Goal: Task Accomplishment & Management: Use online tool/utility

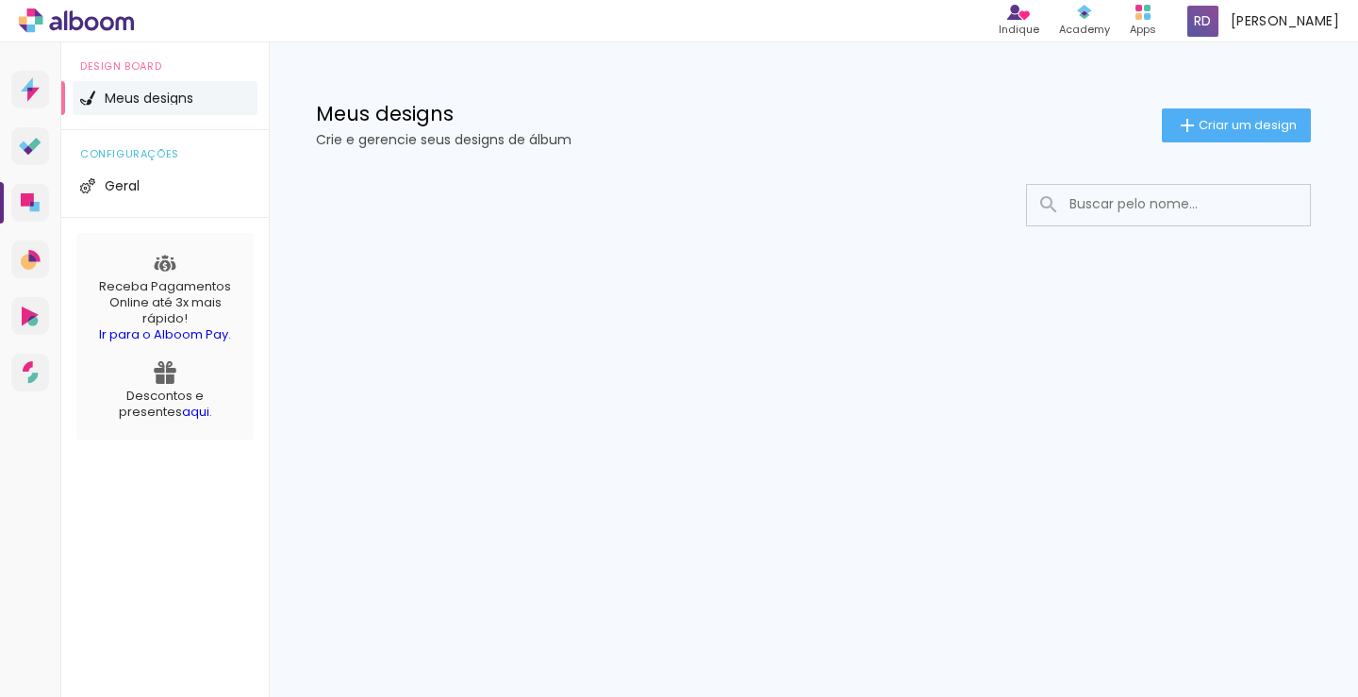
click at [136, 95] on span "Meus designs" at bounding box center [149, 98] width 89 height 13
click at [1213, 131] on span "Criar um design" at bounding box center [1248, 125] width 98 height 12
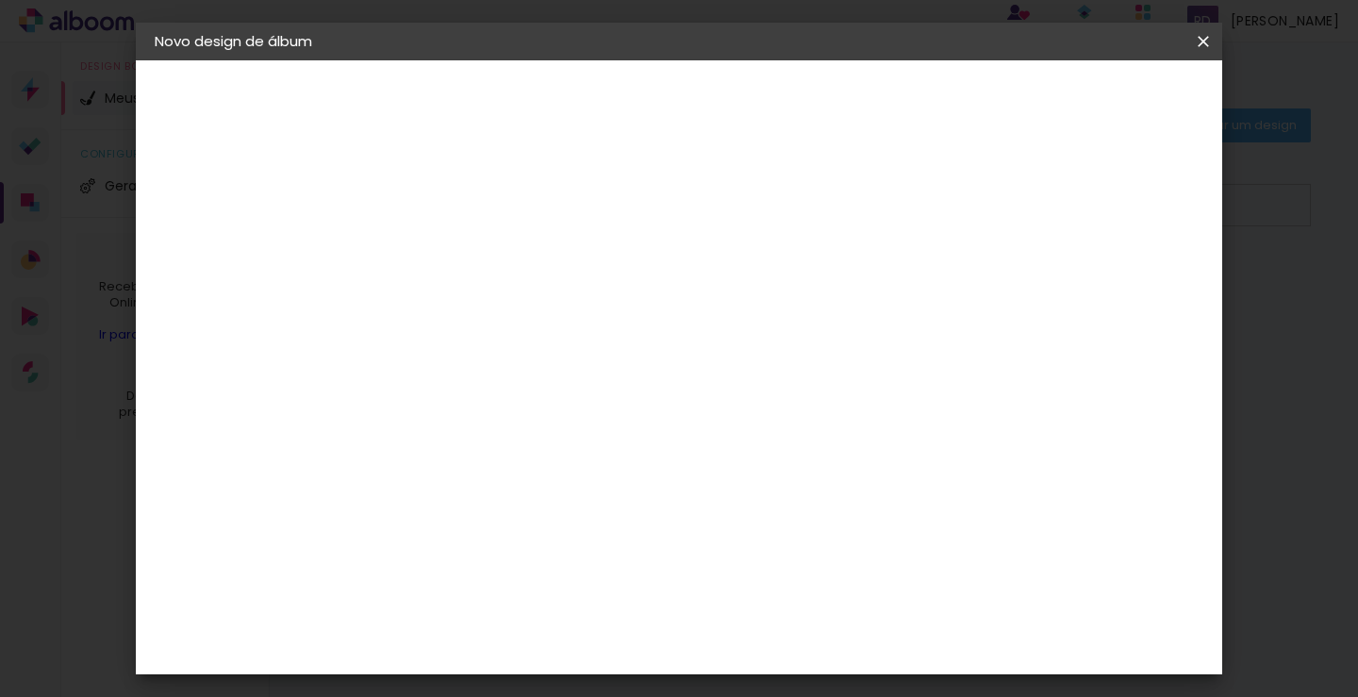
click at [463, 258] on input at bounding box center [463, 253] width 0 height 29
type input "Casamento"
type paper-input "Casamento"
click at [0, 0] on slot "Avançar" at bounding box center [0, 0] width 0 height 0
click at [530, 358] on input at bounding box center [511, 359] width 191 height 24
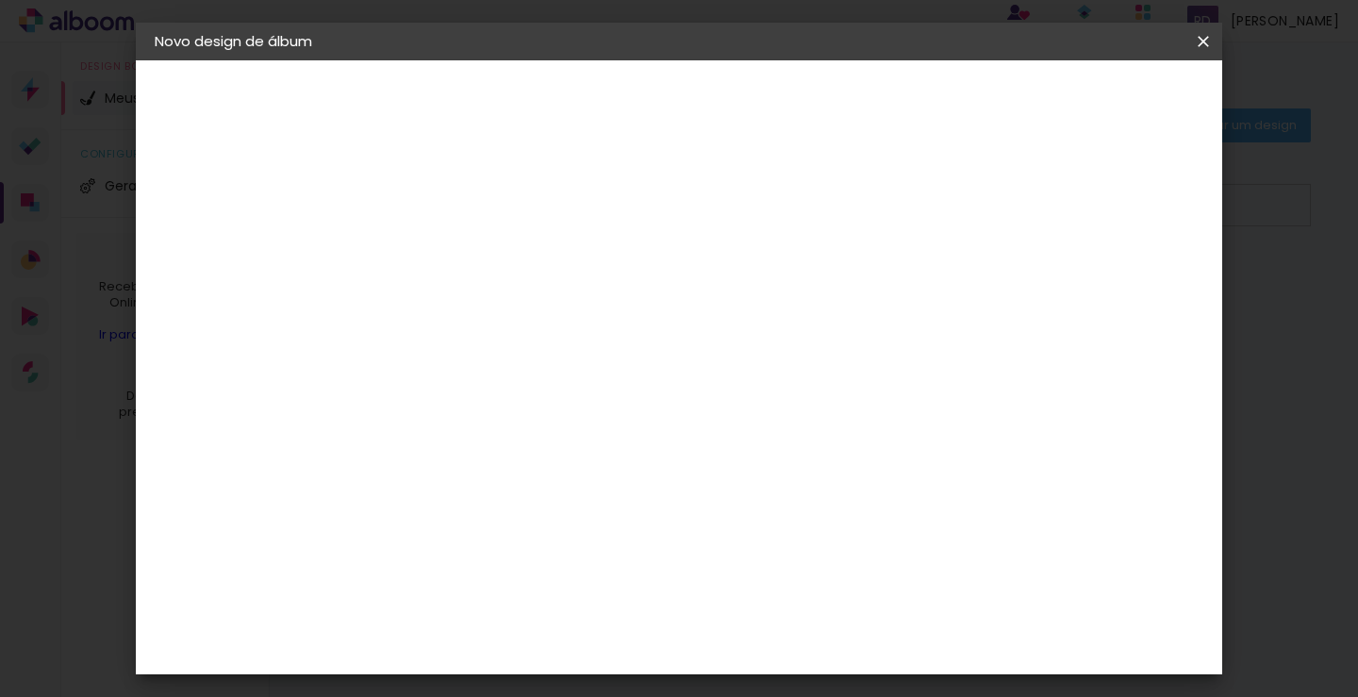
scroll to position [189, 0]
type input "pho"
type paper-input "pho"
click at [495, 617] on div "Photoalbum Universal" at bounding box center [497, 632] width 92 height 30
click at [0, 0] on slot "Avançar" at bounding box center [0, 0] width 0 height 0
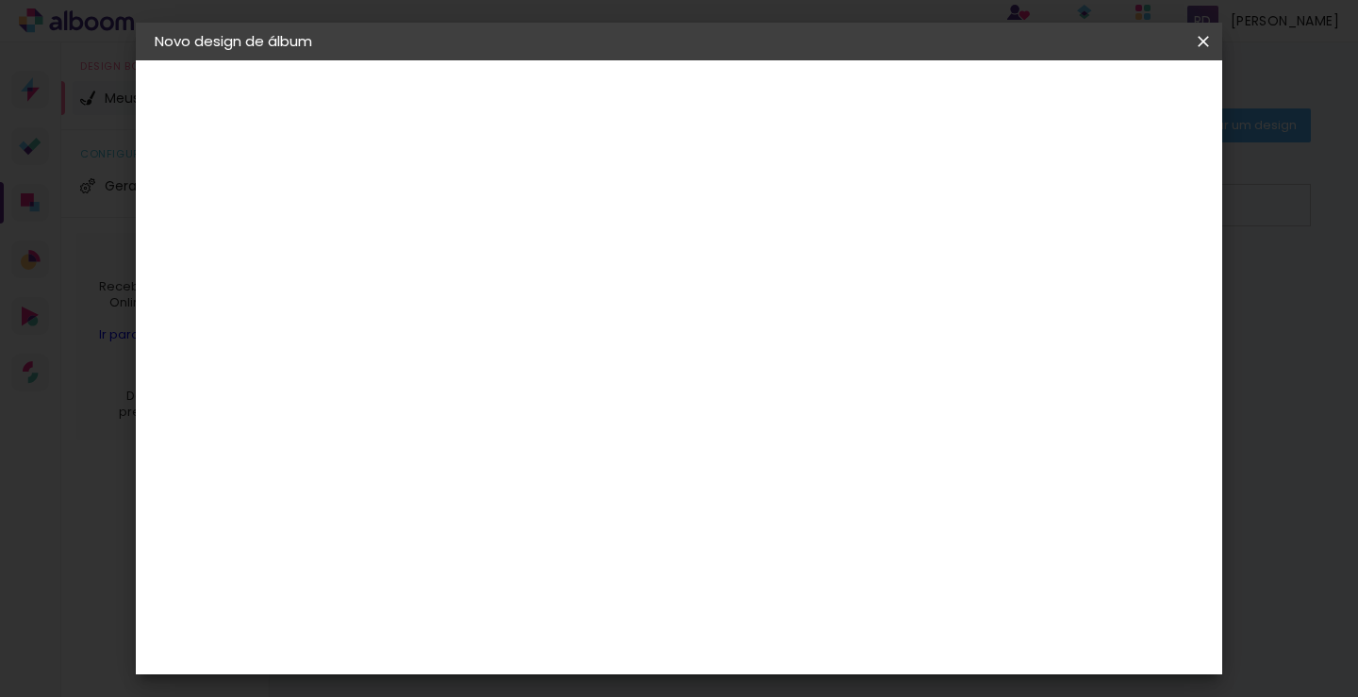
click at [559, 317] on iron-icon at bounding box center [548, 328] width 23 height 23
click at [889, 307] on paper-item "Padrão" at bounding box center [801, 313] width 377 height 38
type input "Padrão"
click at [694, 307] on input "Padrão" at bounding box center [578, 309] width 231 height 29
click at [748, 321] on paper-item "Padrão" at bounding box center [795, 313] width 377 height 38
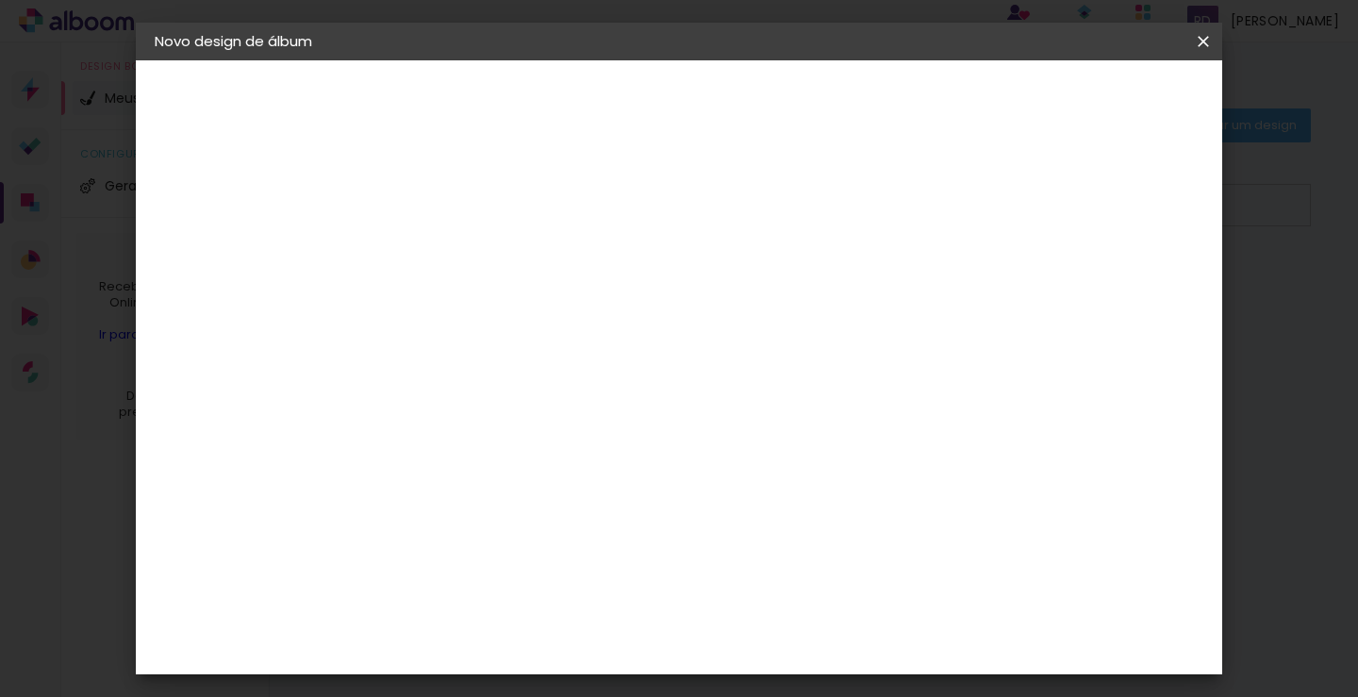
scroll to position [94, 0]
click at [591, 442] on span "20 × 25" at bounding box center [547, 467] width 88 height 50
click at [0, 0] on slot "Avançar" at bounding box center [0, 0] width 0 height 0
type paper-checkbox "on"
click at [979, 209] on div at bounding box center [970, 203] width 17 height 17
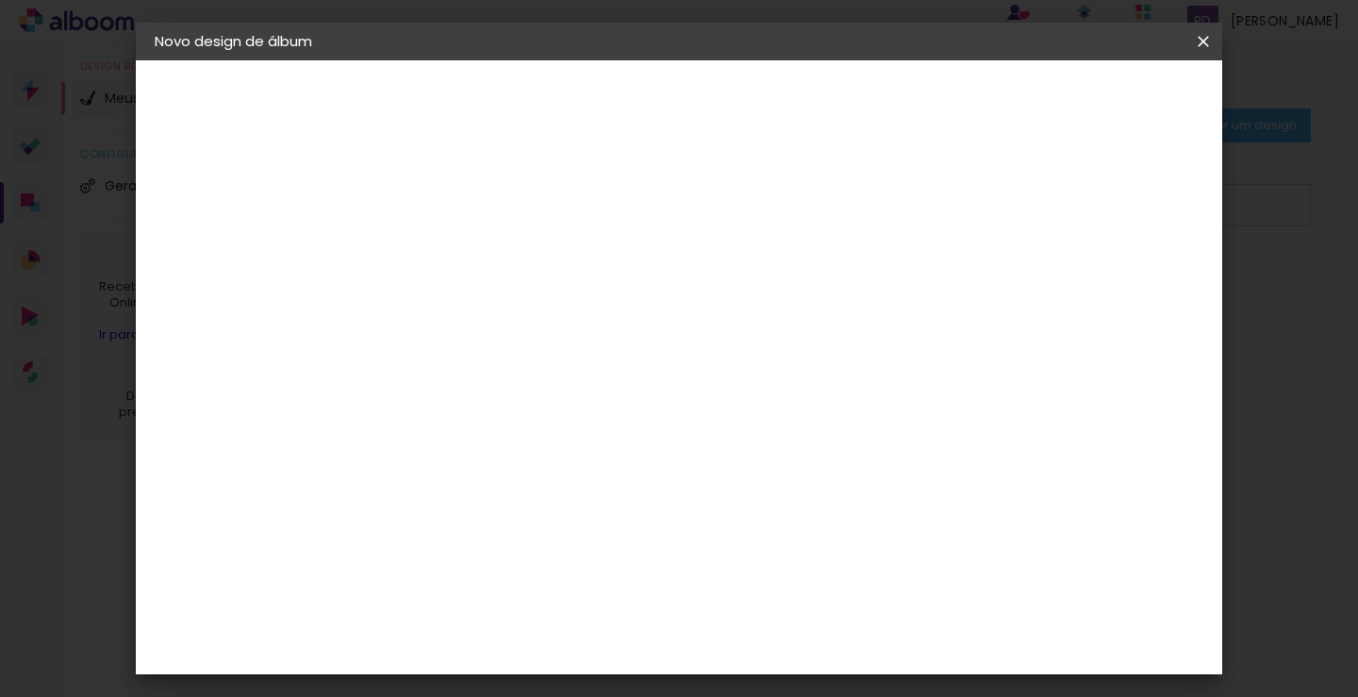
click at [1086, 107] on span "Iniciar design" at bounding box center [1043, 99] width 86 height 13
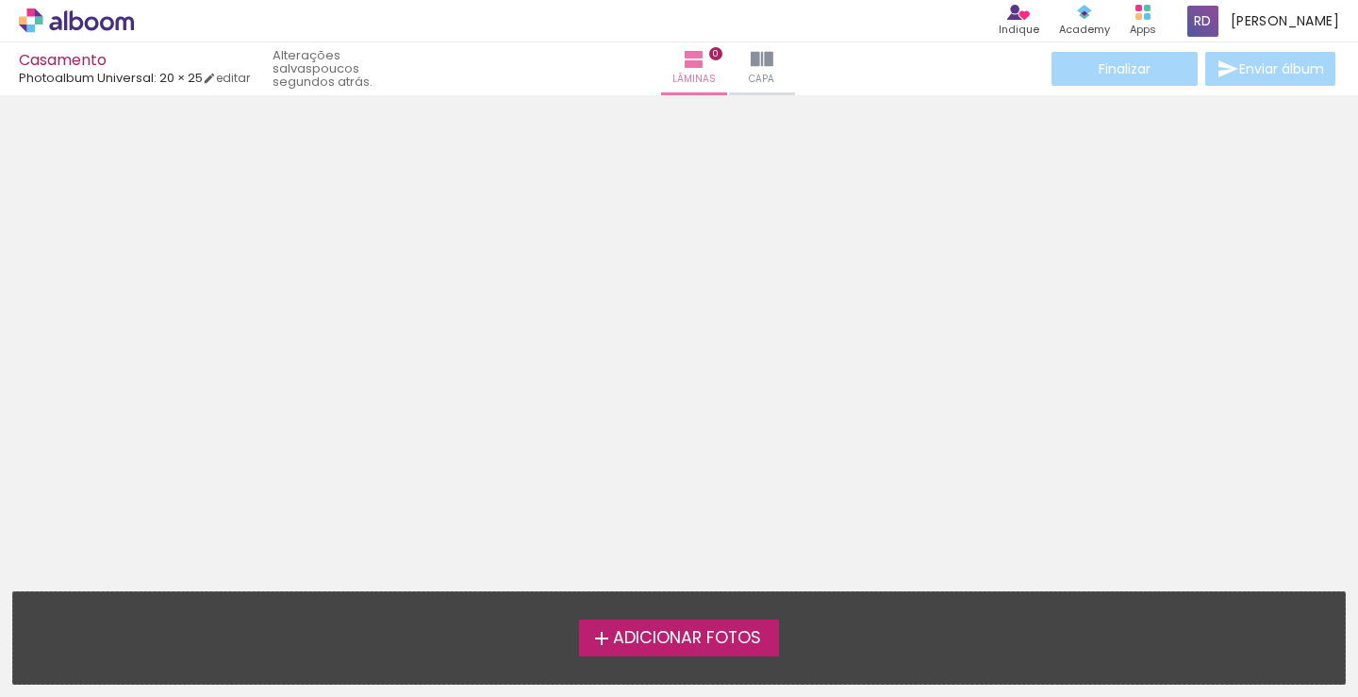
scroll to position [59, 0]
click at [749, 75] on span "Capa" at bounding box center [761, 79] width 25 height 17
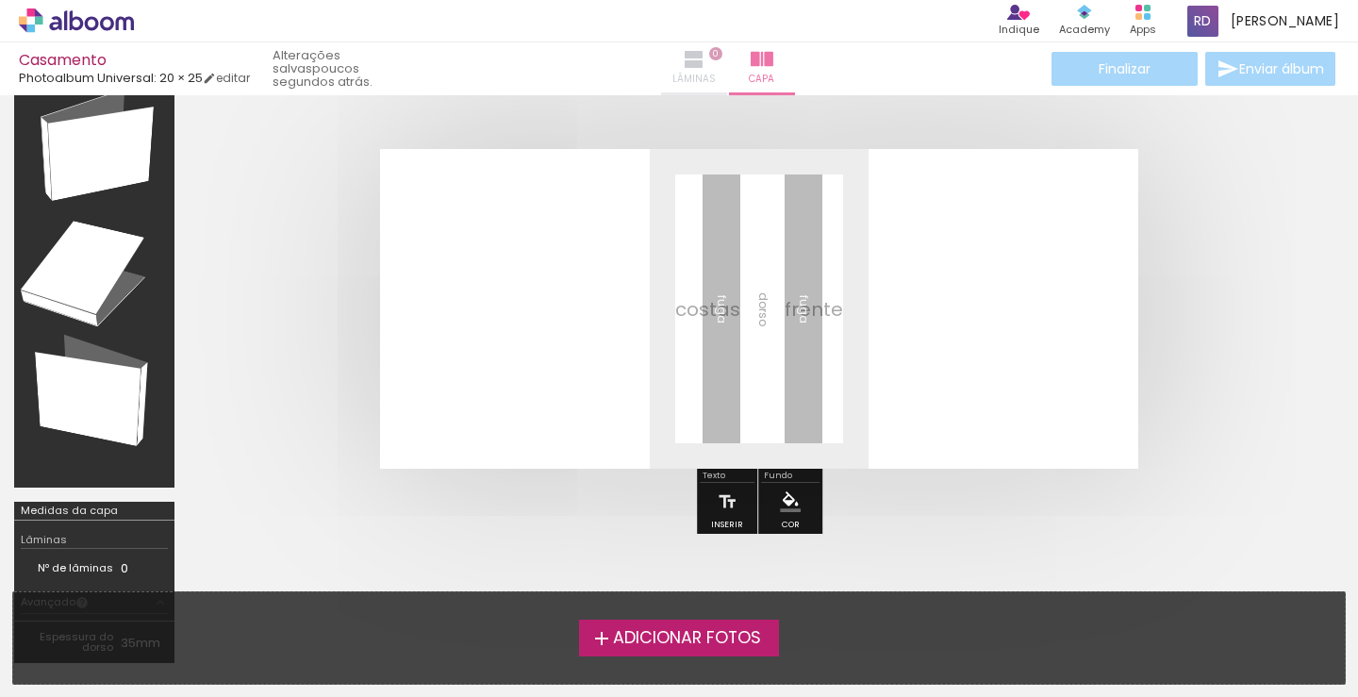
click at [661, 67] on paper-button "Lâminas 0" at bounding box center [694, 68] width 66 height 53
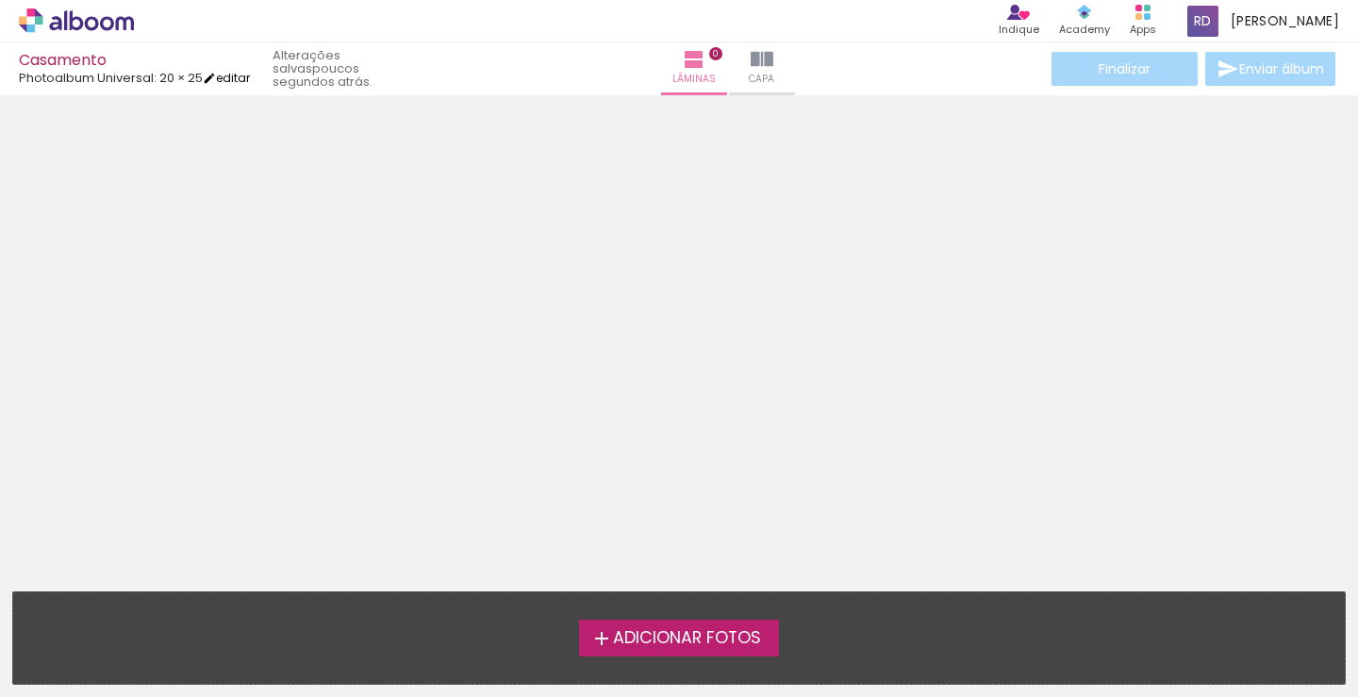
click at [235, 76] on link "editar" at bounding box center [226, 78] width 47 height 16
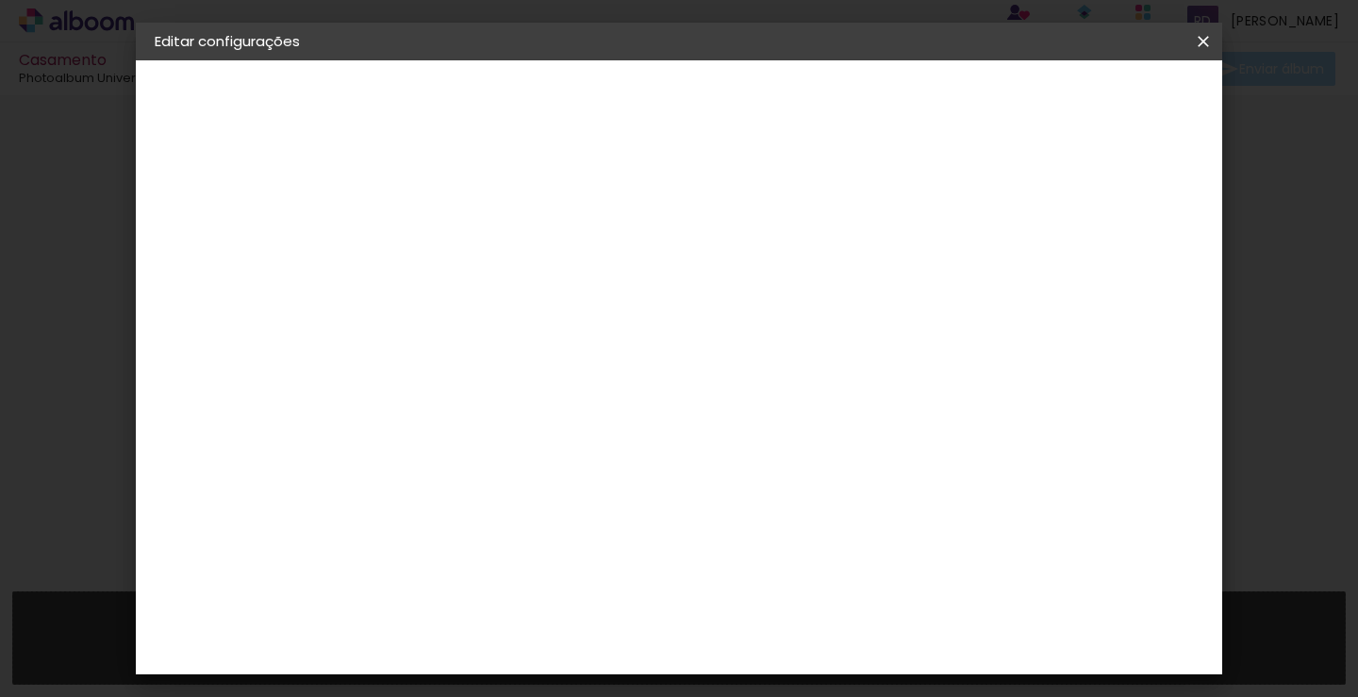
type paper-checkbox "on"
click at [979, 206] on div at bounding box center [970, 203] width 17 height 17
click at [1086, 106] on span "Salvar configurações" at bounding box center [1016, 99] width 140 height 13
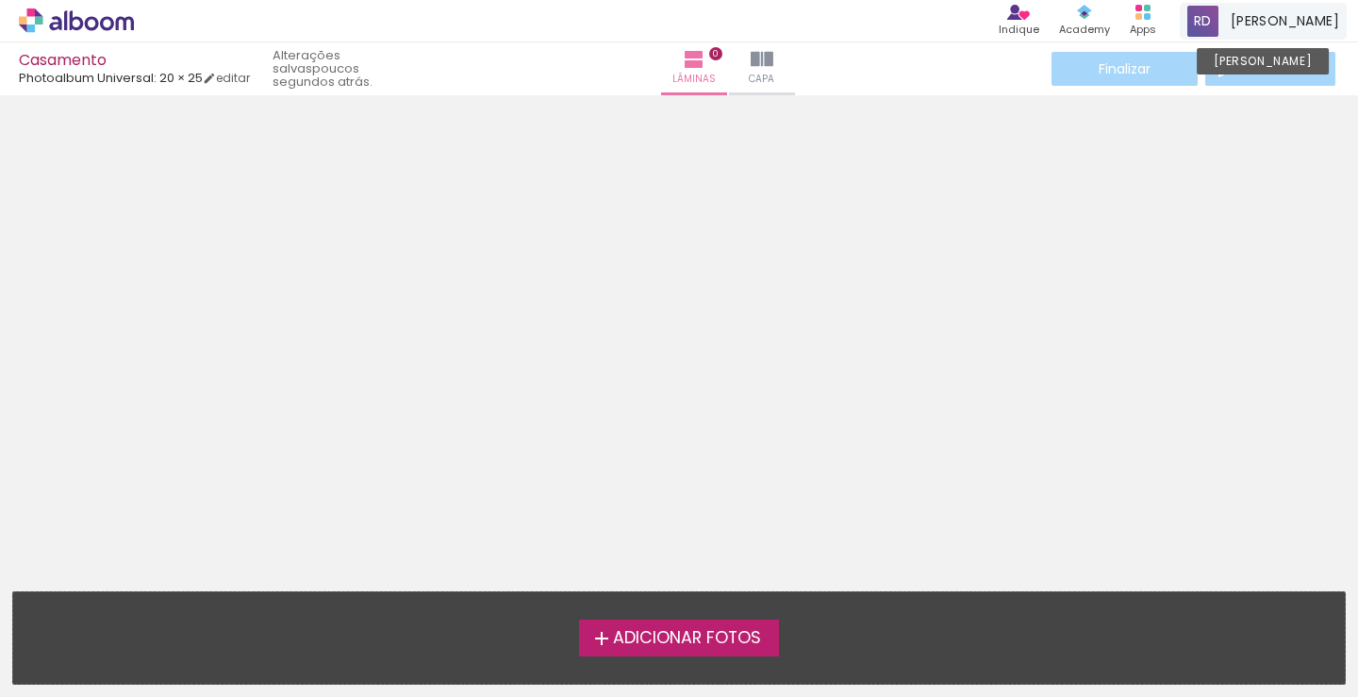
click at [1297, 20] on span "[PERSON_NAME]" at bounding box center [1285, 21] width 108 height 20
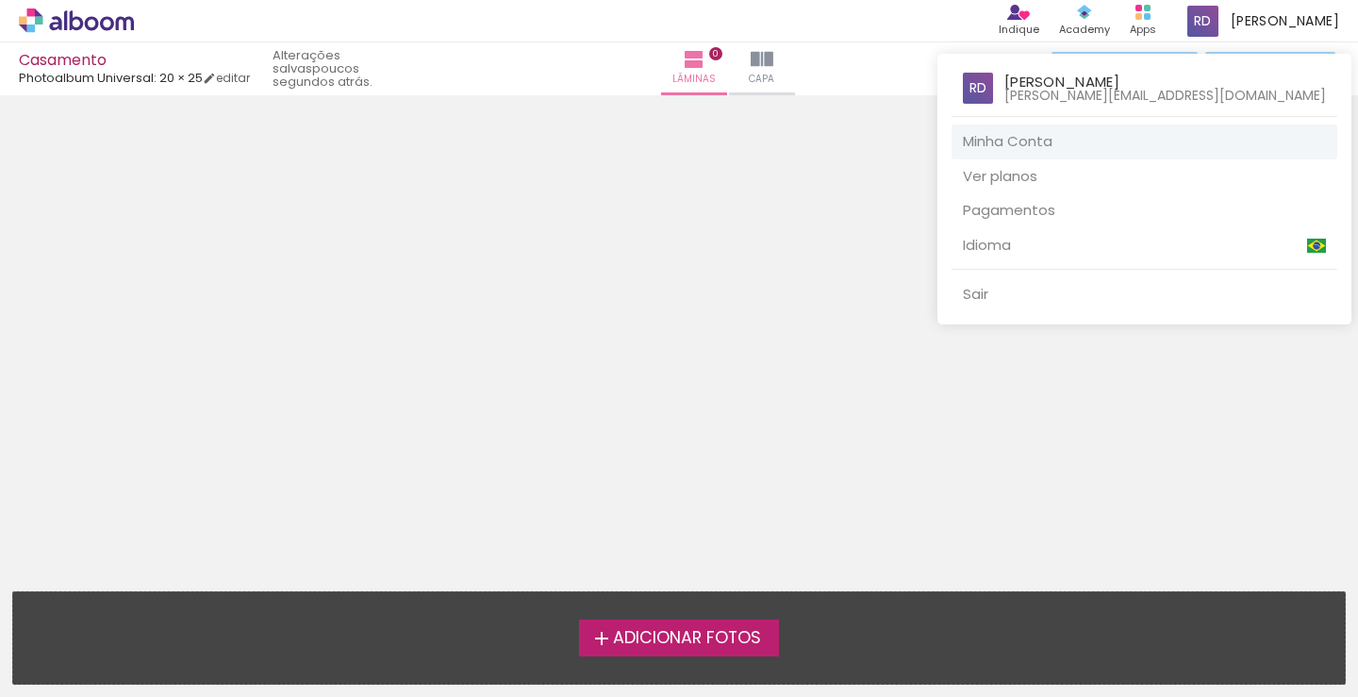
click at [1075, 145] on link "Minha Conta" at bounding box center [1145, 142] width 386 height 35
